Goal: Task Accomplishment & Management: Use online tool/utility

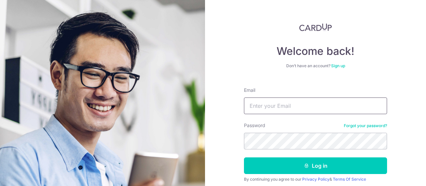
click at [306, 102] on input "Email" at bounding box center [315, 106] width 143 height 17
type input "ytoh81@gmail.com"
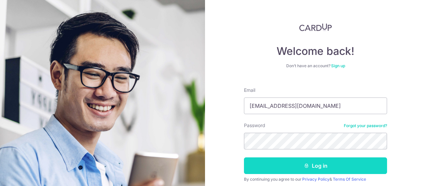
click at [297, 165] on button "Log in" at bounding box center [315, 166] width 143 height 17
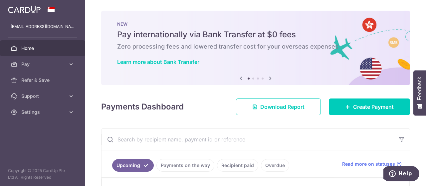
scroll to position [141, 0]
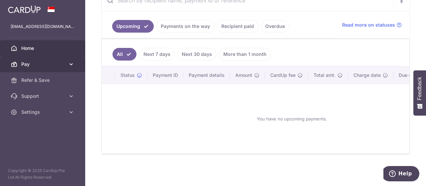
click at [71, 66] on icon at bounding box center [71, 64] width 7 height 7
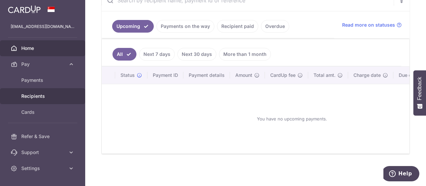
click at [52, 92] on link "Recipients" at bounding box center [42, 96] width 85 height 16
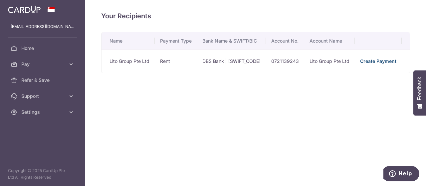
click at [381, 59] on link "Create Payment" at bounding box center [378, 61] width 36 height 6
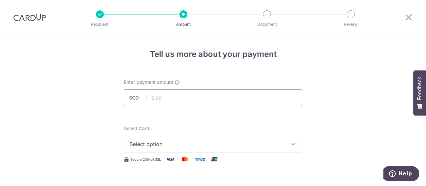
click at [204, 99] on input "text" at bounding box center [213, 98] width 178 height 17
type input "8,127.05"
click at [291, 144] on icon "button" at bounding box center [293, 144] width 7 height 7
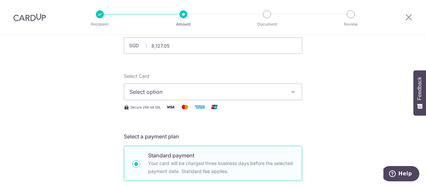
scroll to position [53, 0]
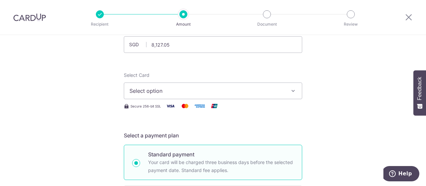
click at [291, 88] on icon "button" at bounding box center [293, 91] width 7 height 7
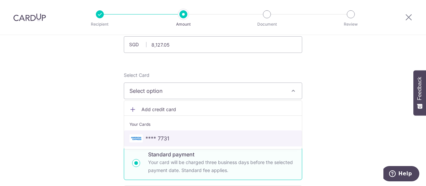
click at [220, 137] on span "**** 7731" at bounding box center [213, 139] width 167 height 8
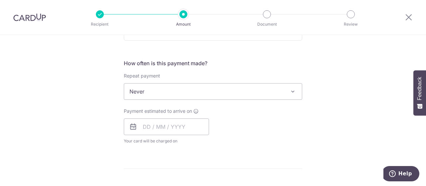
scroll to position [240, 0]
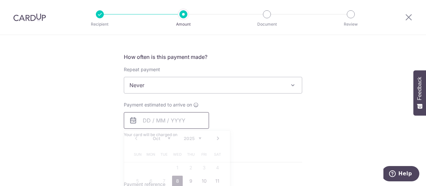
click at [178, 121] on input "text" at bounding box center [166, 120] width 85 height 17
click at [272, 121] on div "Payment estimated to arrive on Prev Next Oct Nov Dec 2025 2026 2027 2028 2029 2…" at bounding box center [213, 120] width 186 height 37
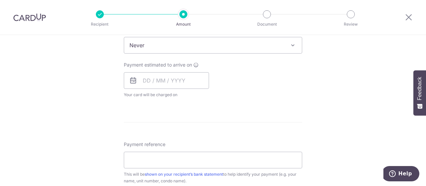
scroll to position [293, 0]
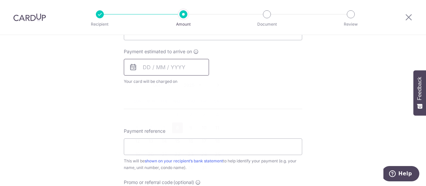
click at [176, 67] on input "text" at bounding box center [166, 67] width 85 height 17
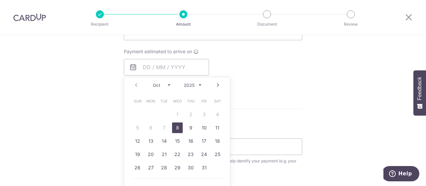
click at [176, 127] on link "8" at bounding box center [177, 128] width 11 height 11
type input "[DATE]"
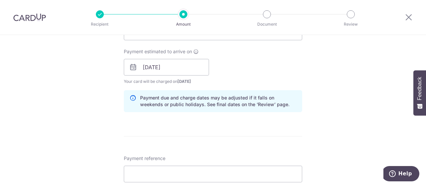
click at [270, 68] on div "Payment estimated to arrive on 08/10/2025 Prev Next Jan Feb Mar Apr May Jun Jul…" at bounding box center [213, 66] width 186 height 37
click at [343, 141] on div "Tell us more about your payment Enter payment amount SGD 8,127.05 8127.05 Selec…" at bounding box center [213, 57] width 426 height 630
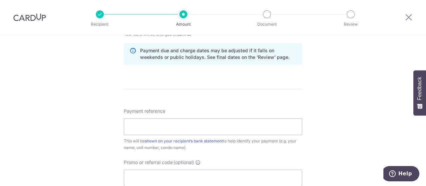
scroll to position [346, 0]
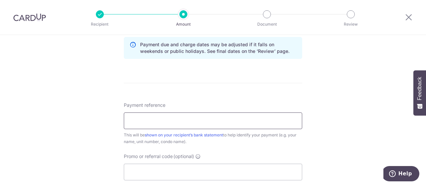
click at [265, 121] on input "Payment reference" at bounding box center [213, 121] width 178 height 17
type input "Oct rent"
click at [350, 135] on div "Tell us more about your payment Enter payment amount SGD 8,127.05 8127.05 Selec…" at bounding box center [213, 4] width 426 height 630
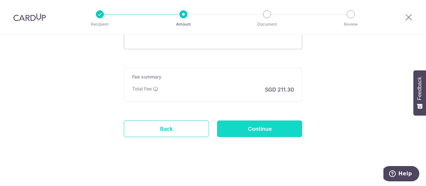
click at [278, 128] on input "Continue" at bounding box center [259, 129] width 85 height 17
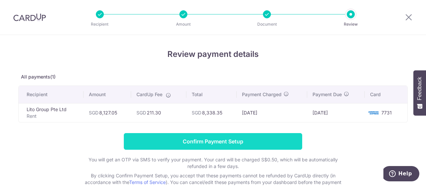
click at [232, 142] on input "Confirm Payment Setup" at bounding box center [213, 141] width 178 height 17
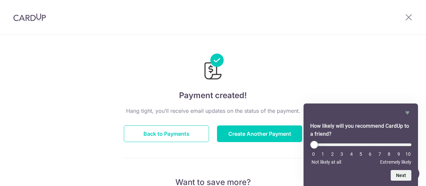
click at [406, 111] on icon "Hide survey" at bounding box center [408, 113] width 8 height 8
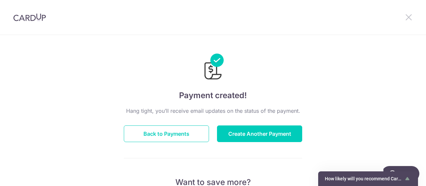
click at [406, 17] on icon at bounding box center [409, 17] width 8 height 8
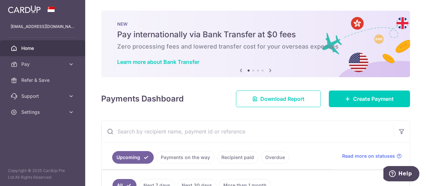
scroll to position [88, 0]
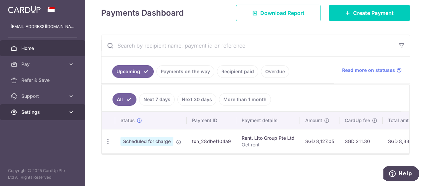
click at [74, 112] on icon at bounding box center [71, 112] width 7 height 7
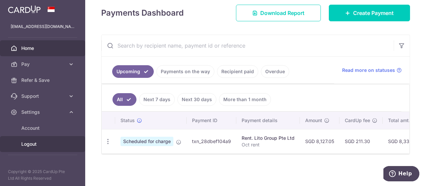
click at [28, 141] on span "Logout" at bounding box center [43, 144] width 44 height 7
